Goal: Browse casually

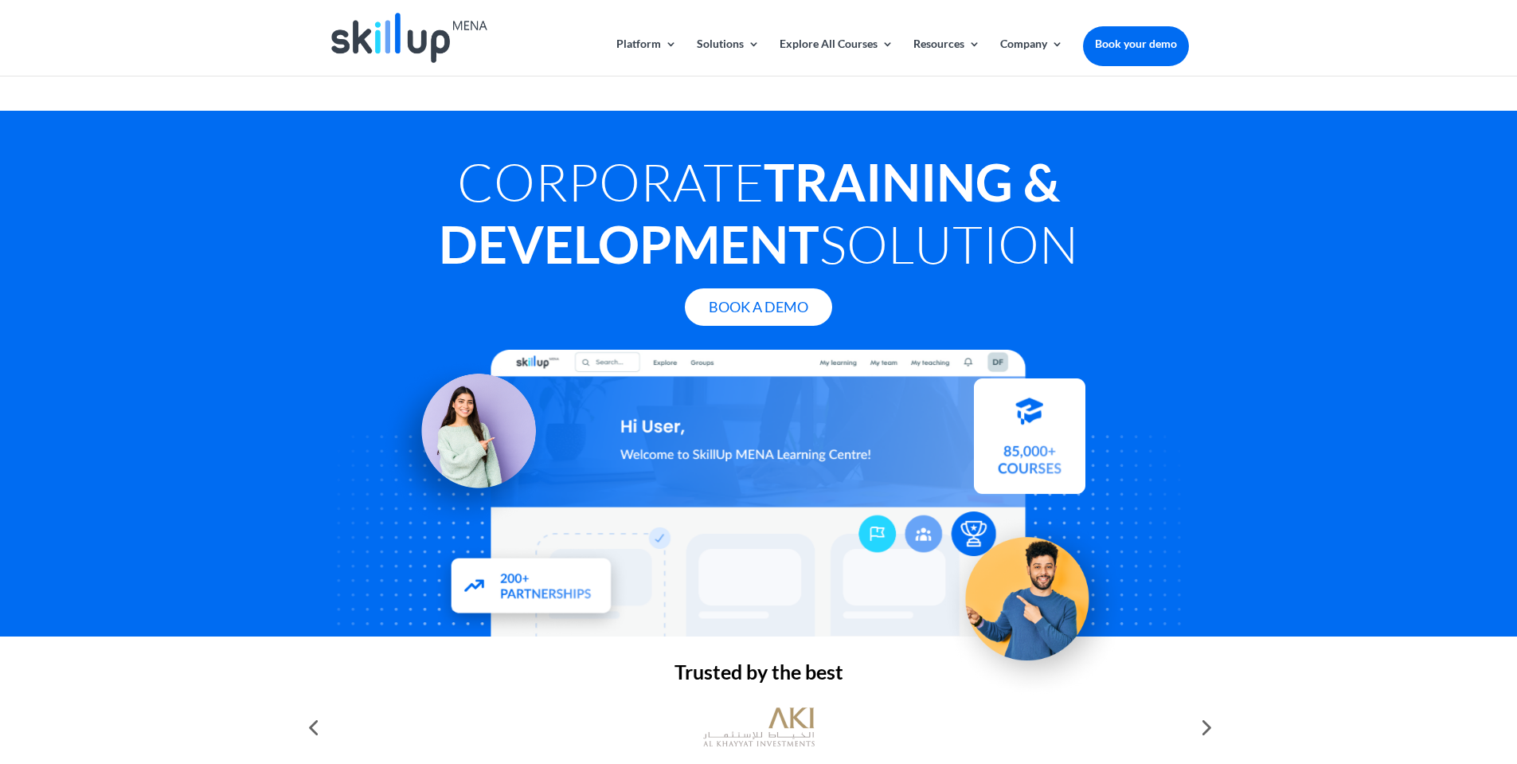
click at [316, 541] on div "Corporate Training & Development Solution Book A Demo" at bounding box center [758, 373] width 1517 height 525
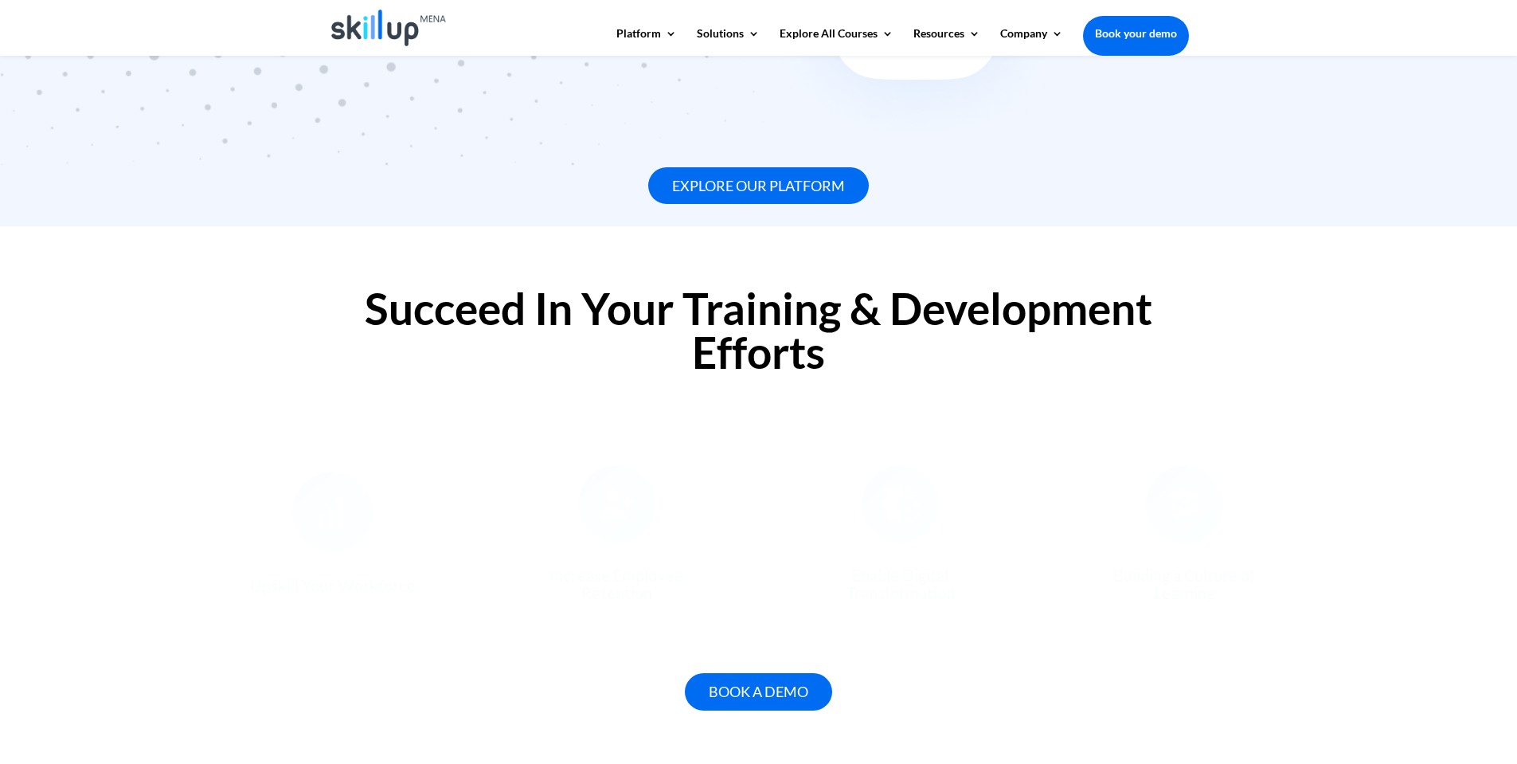
scroll to position [1098, 0]
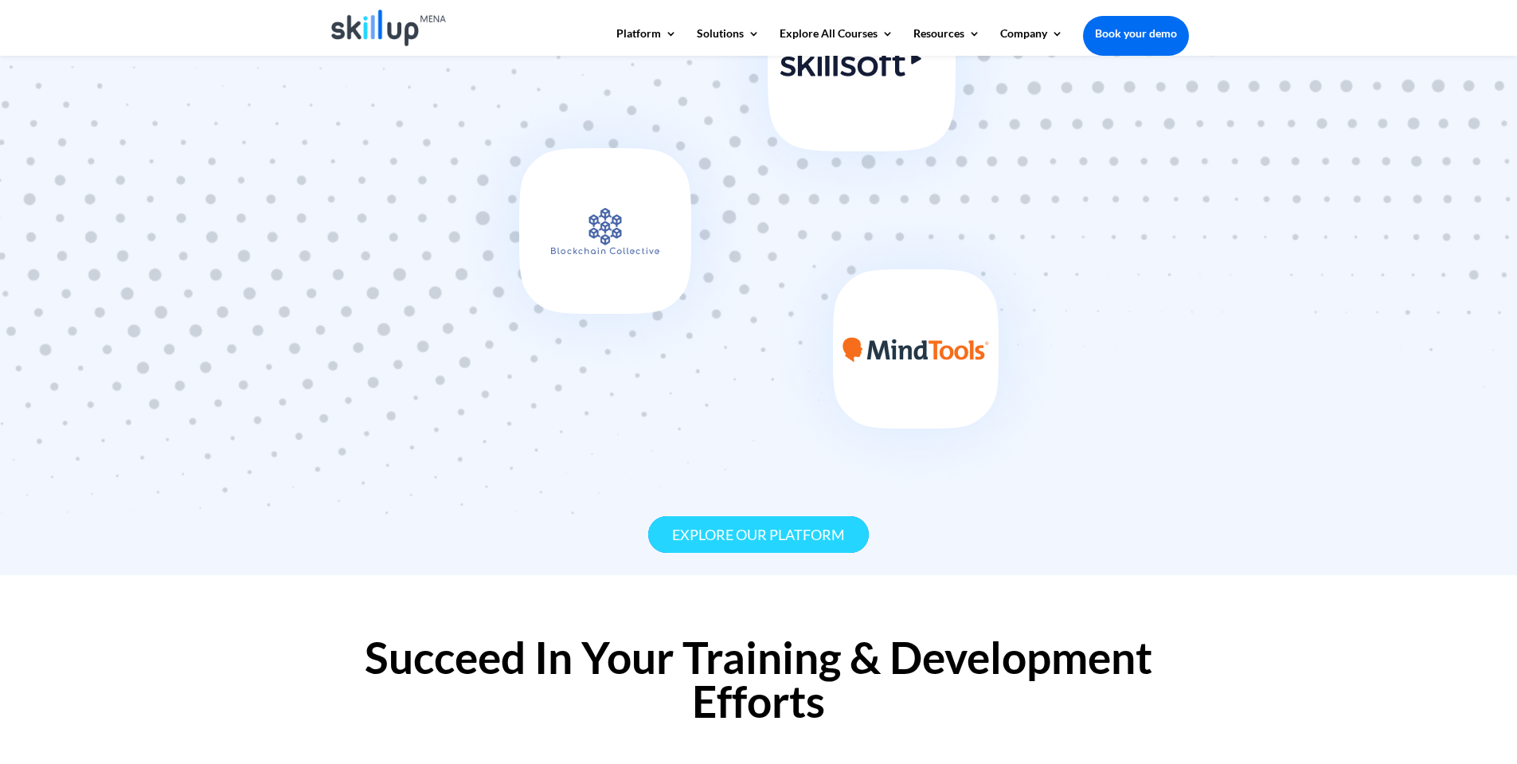
click at [776, 516] on link "Explore our platform" at bounding box center [758, 534] width 221 height 37
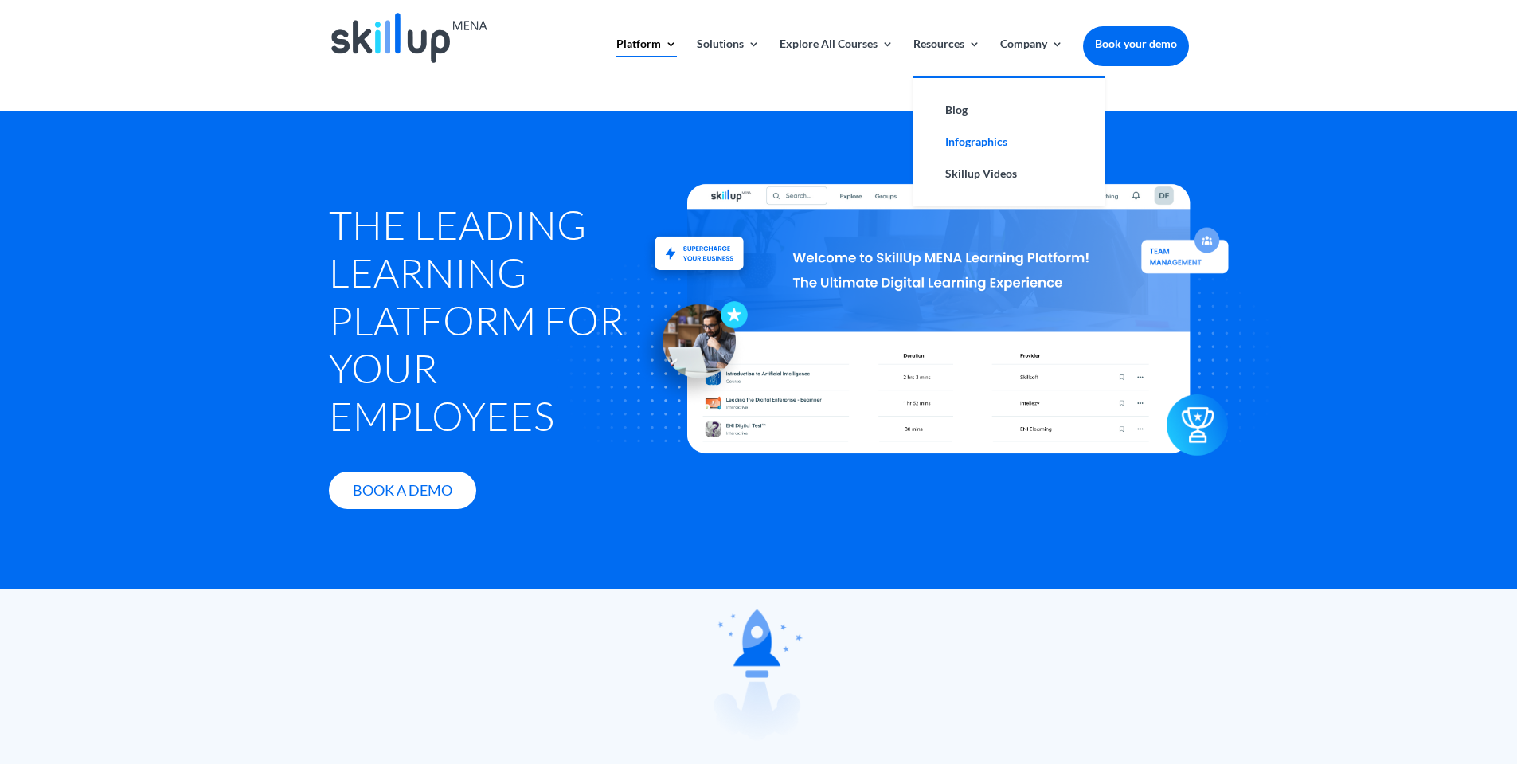
click at [955, 139] on link "Infographics" at bounding box center [1008, 142] width 159 height 32
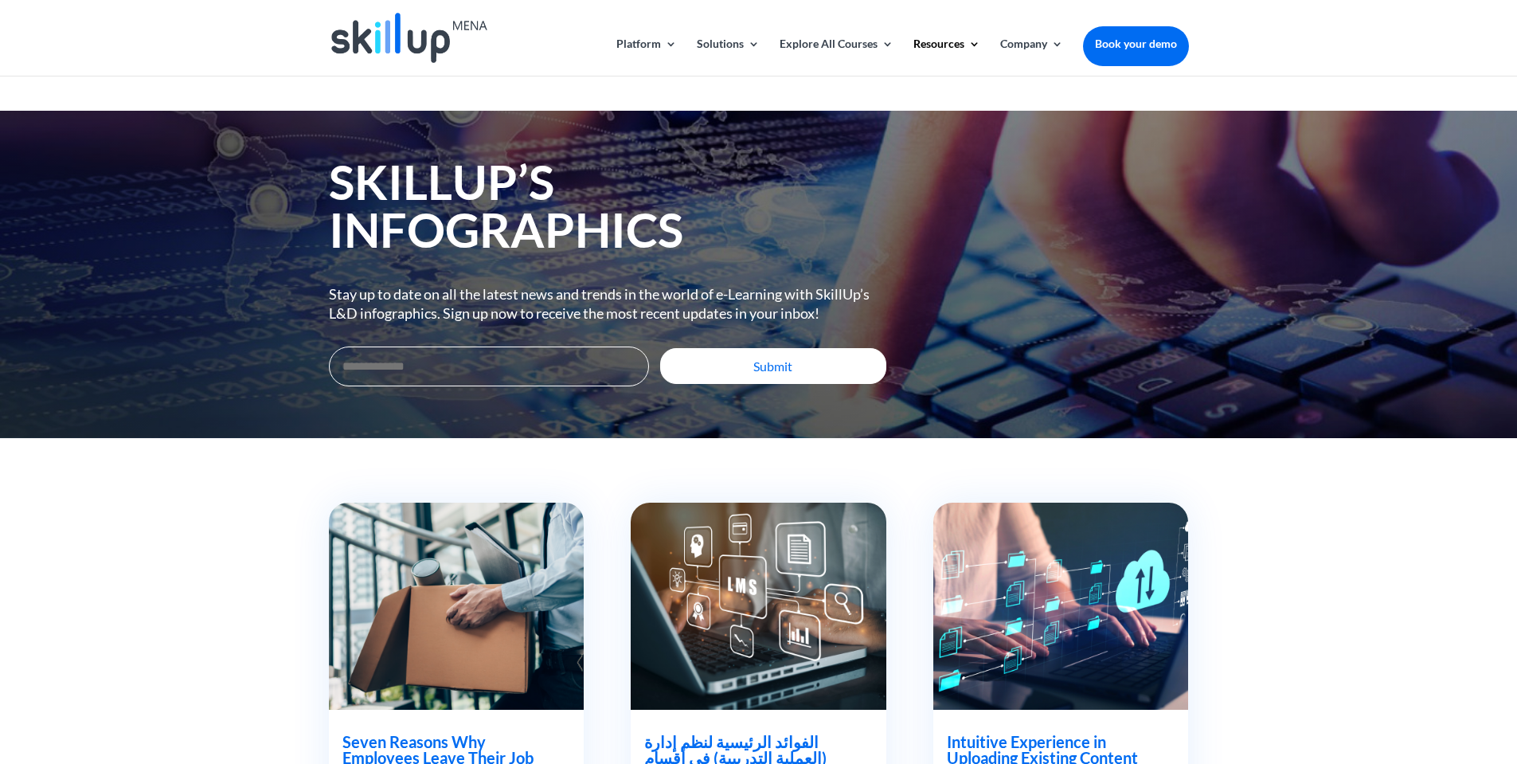
click at [450, 26] on img at bounding box center [409, 38] width 156 height 50
